Goal: Obtain resource: Obtain resource

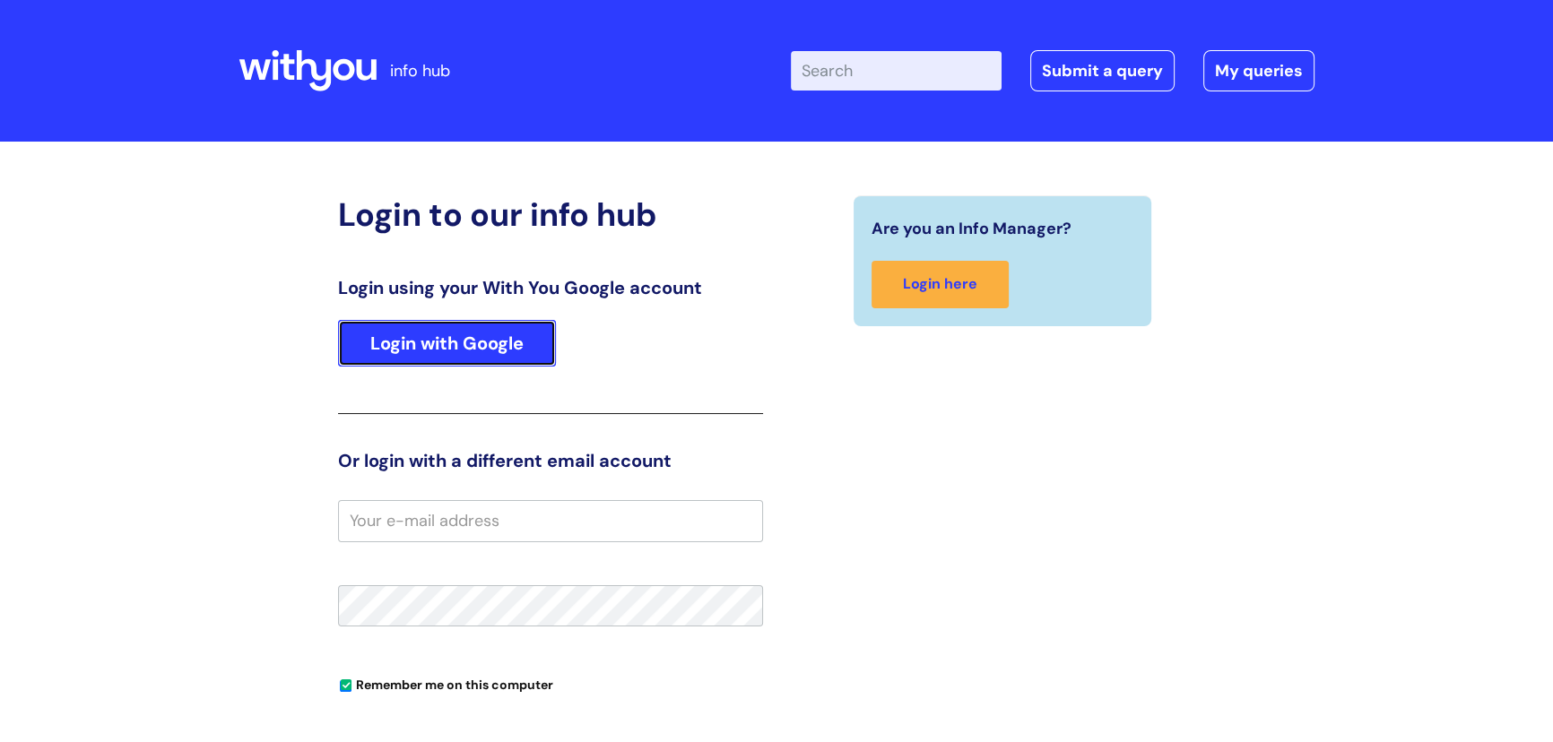
click at [453, 336] on link "Login with Google" at bounding box center [447, 343] width 218 height 47
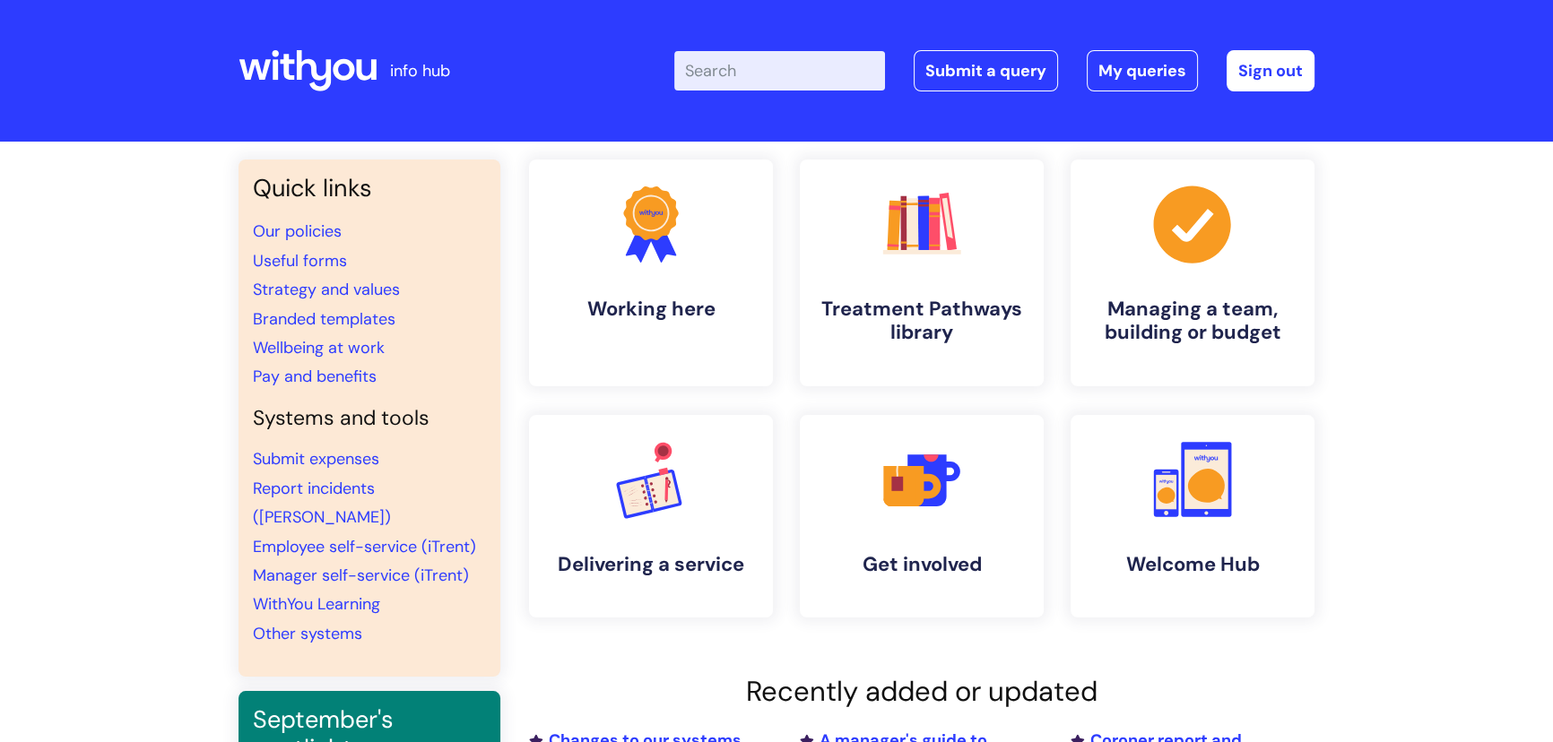
scroll to position [81, 0]
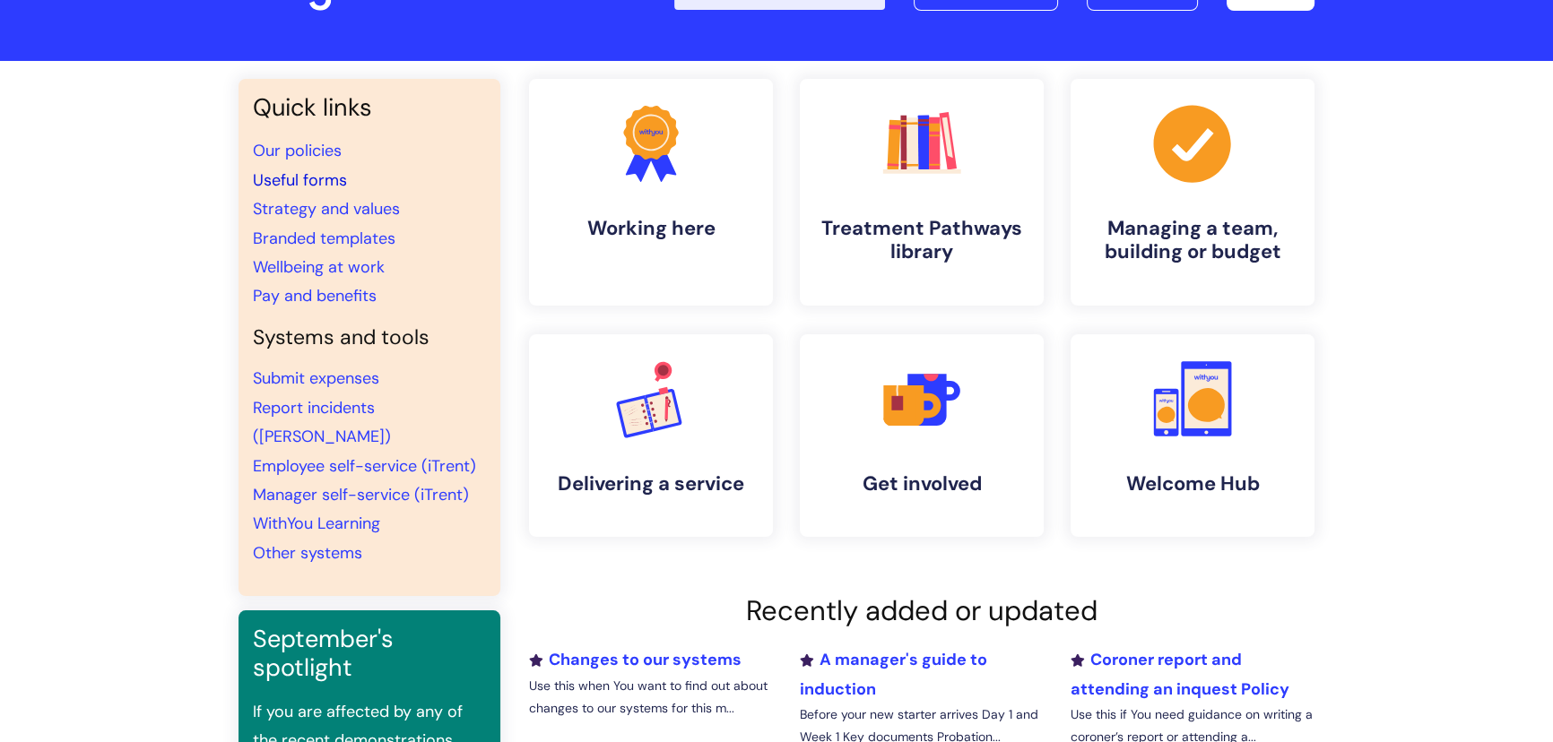
click at [303, 174] on link "Useful forms" at bounding box center [300, 180] width 94 height 22
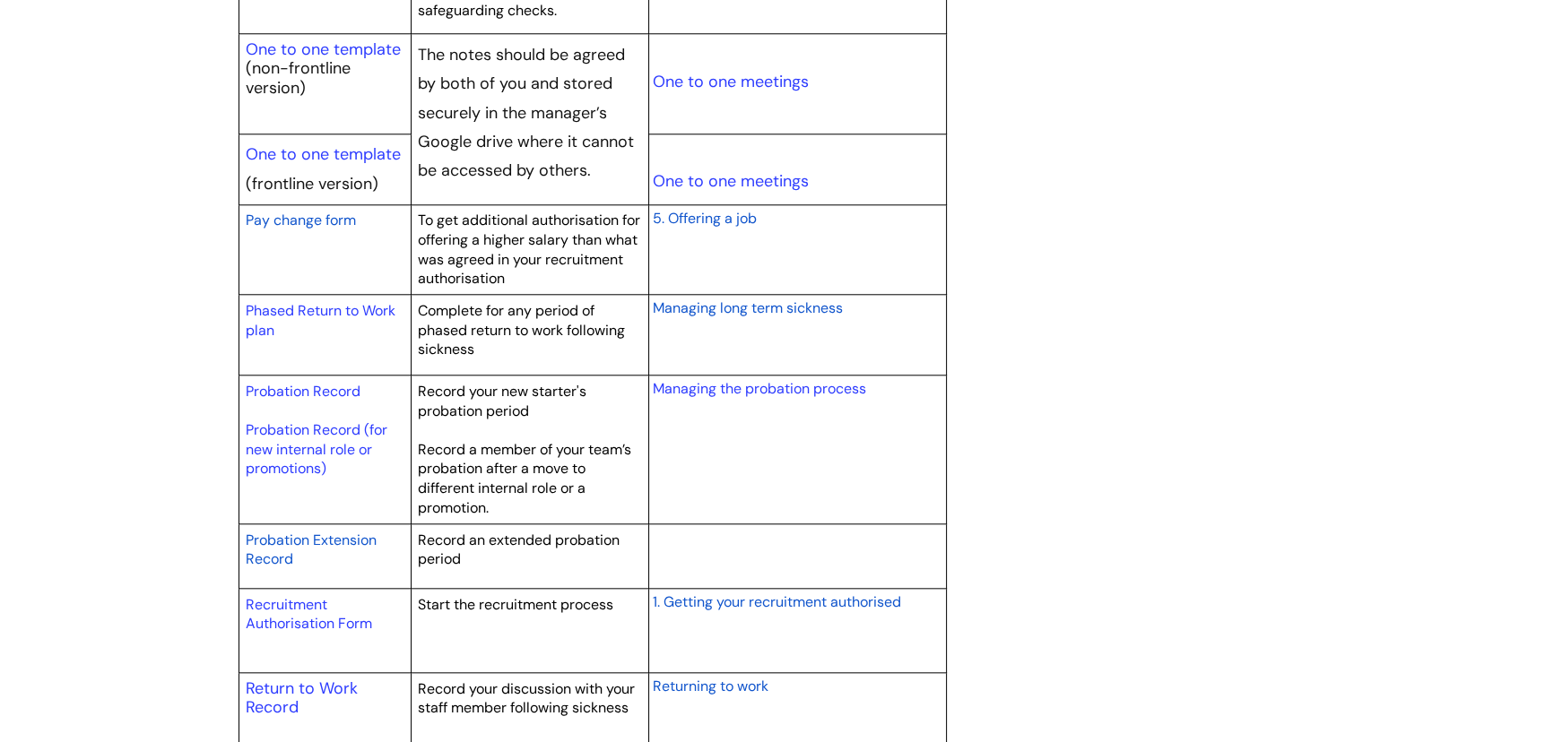
scroll to position [2281, 0]
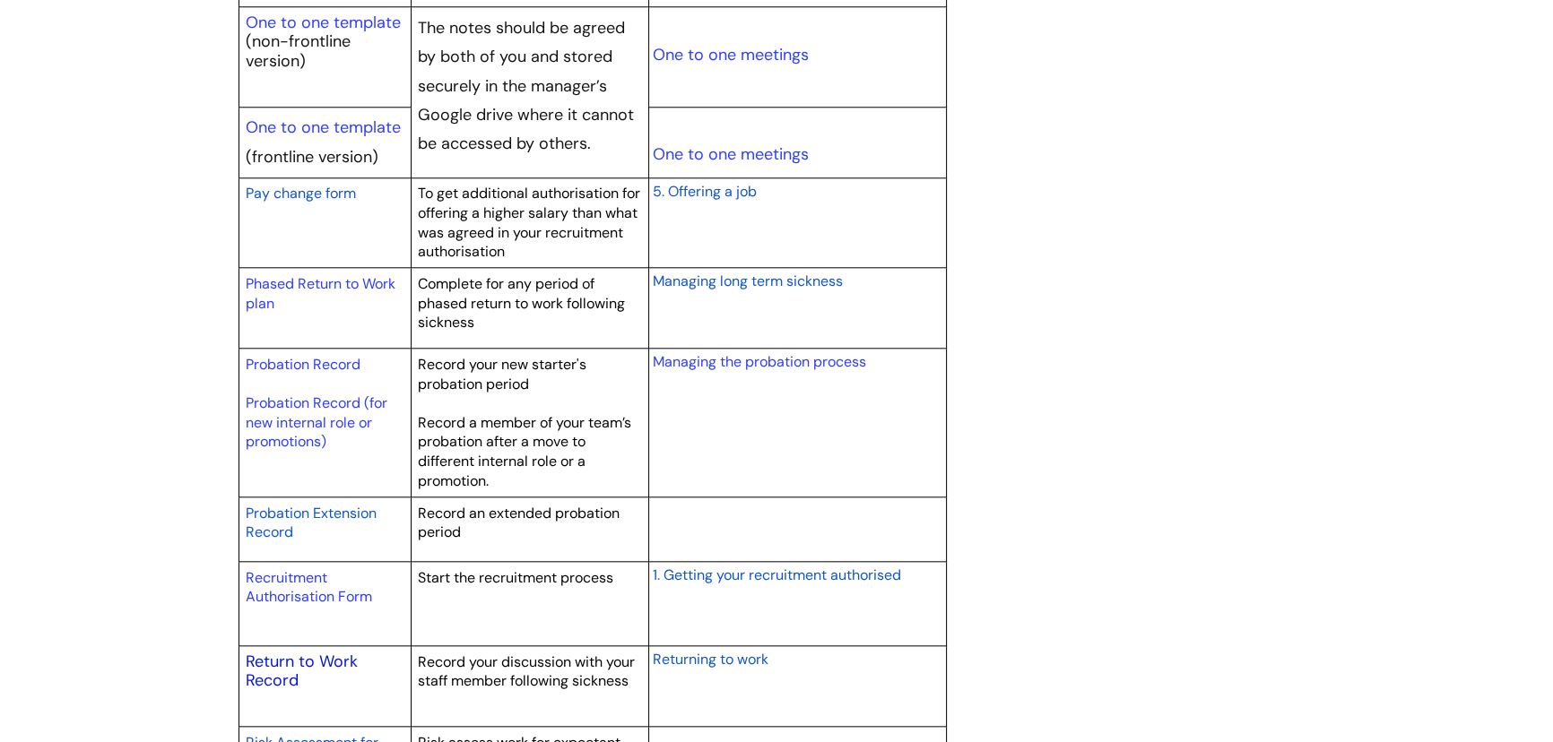
click at [271, 657] on link "Return to Work Record" at bounding box center [302, 671] width 112 height 41
